Goal: Find specific page/section: Find specific page/section

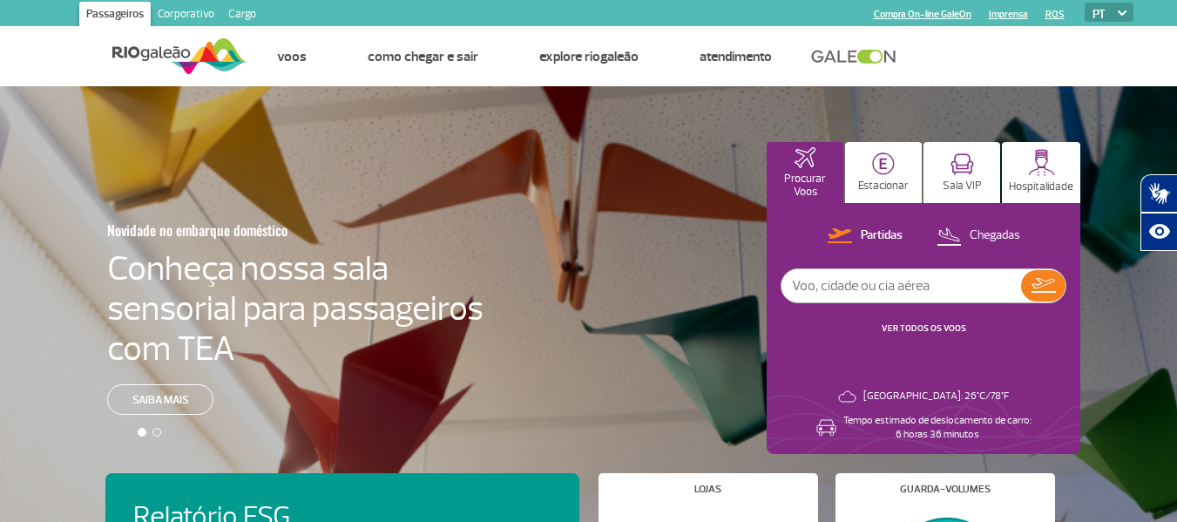
click at [249, 13] on link "Cargo" at bounding box center [242, 16] width 42 height 28
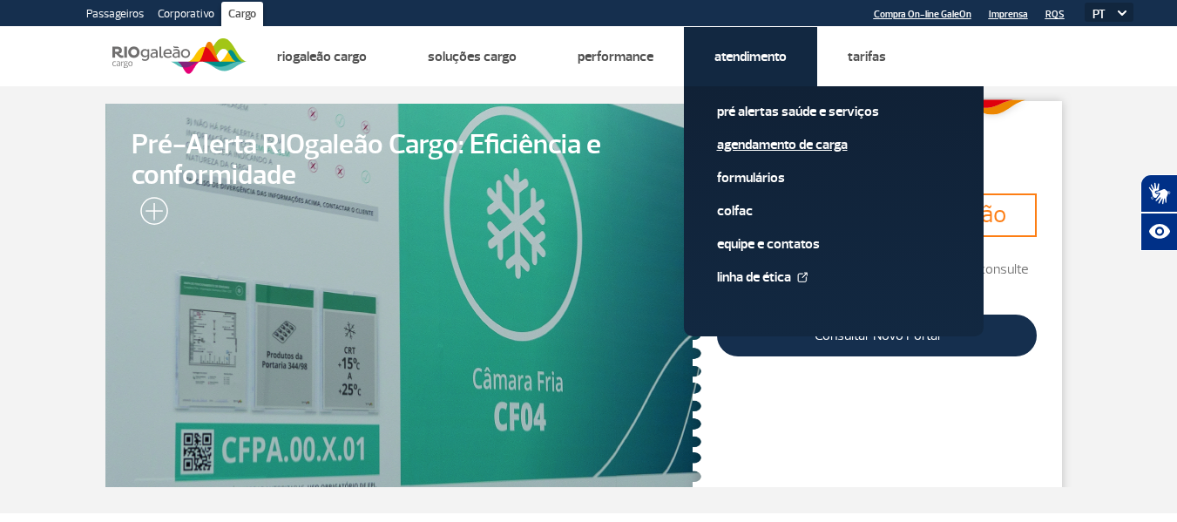
click at [774, 145] on link "Agendamento de Carga" at bounding box center [833, 144] width 233 height 19
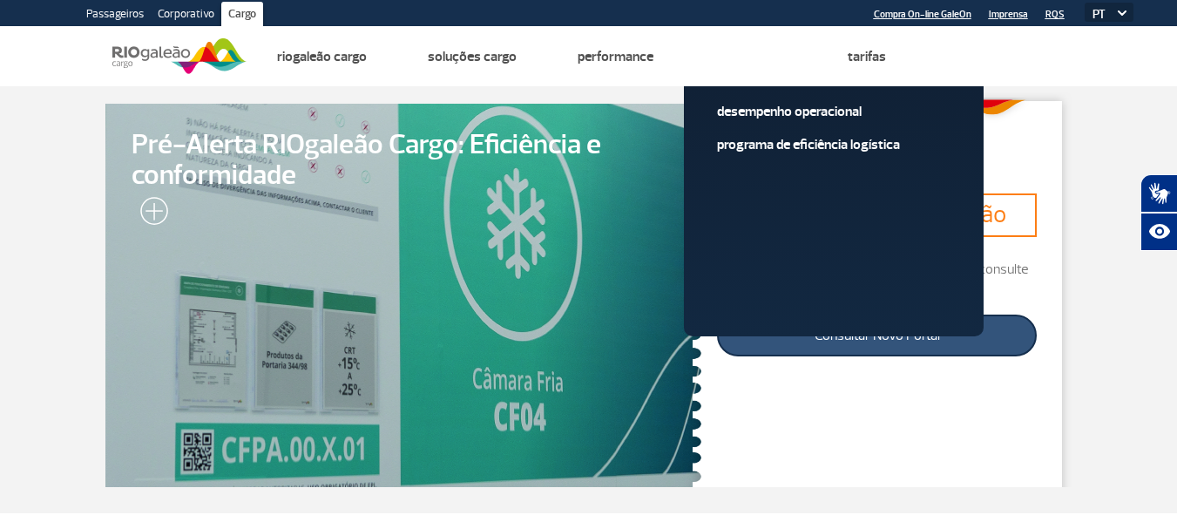
click at [871, 338] on link "Consultar Novo Portal" at bounding box center [877, 335] width 320 height 42
